Goal: Entertainment & Leisure: Consume media (video, audio)

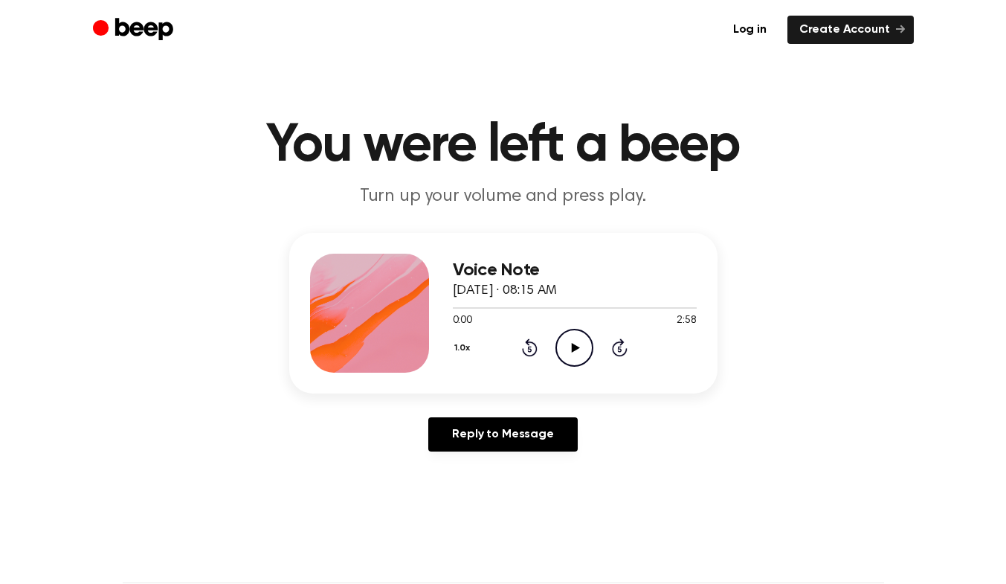
click at [574, 342] on icon "Play Audio" at bounding box center [574, 348] width 38 height 38
click at [577, 345] on icon at bounding box center [574, 348] width 7 height 10
click at [502, 306] on div at bounding box center [575, 307] width 244 height 12
click at [569, 342] on icon "Play Audio" at bounding box center [574, 348] width 38 height 38
click at [566, 342] on icon "Play Audio" at bounding box center [574, 348] width 38 height 38
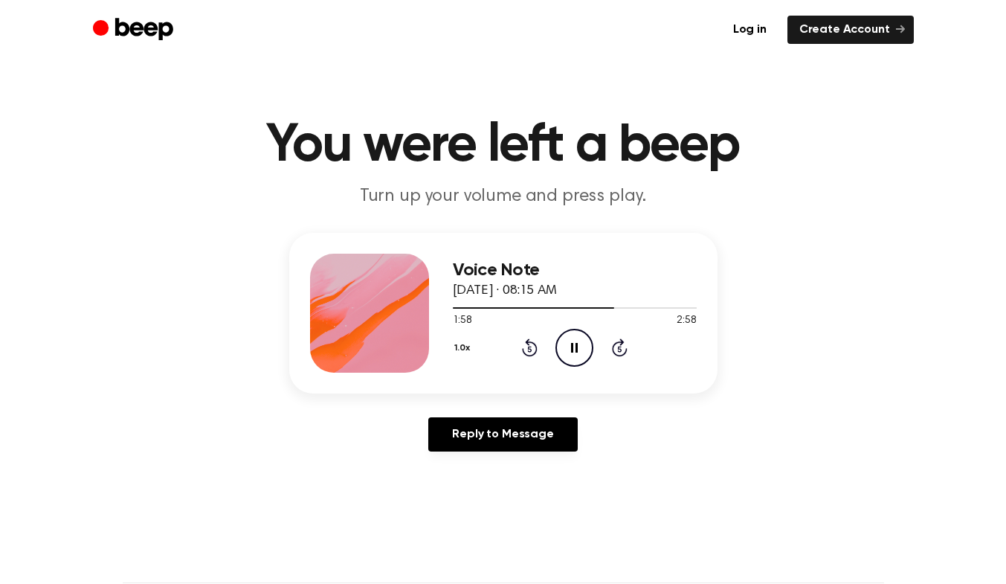
click at [571, 346] on icon at bounding box center [574, 348] width 7 height 10
click at [571, 345] on icon "Play Audio" at bounding box center [574, 348] width 38 height 38
click at [580, 340] on icon "Play Audio" at bounding box center [574, 348] width 38 height 38
click at [789, 132] on h1 "You were left a beep" at bounding box center [503, 146] width 761 height 54
click at [458, 307] on div at bounding box center [575, 307] width 244 height 1
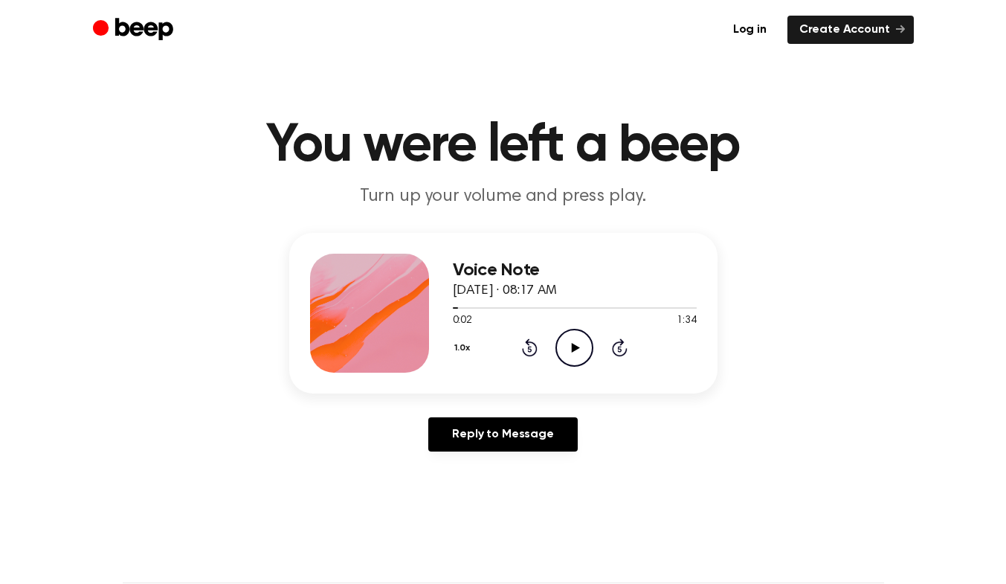
click at [567, 353] on icon "Play Audio" at bounding box center [574, 348] width 38 height 38
click at [582, 348] on icon "Pause Audio" at bounding box center [574, 348] width 38 height 38
